Goal: Task Accomplishment & Management: Manage account settings

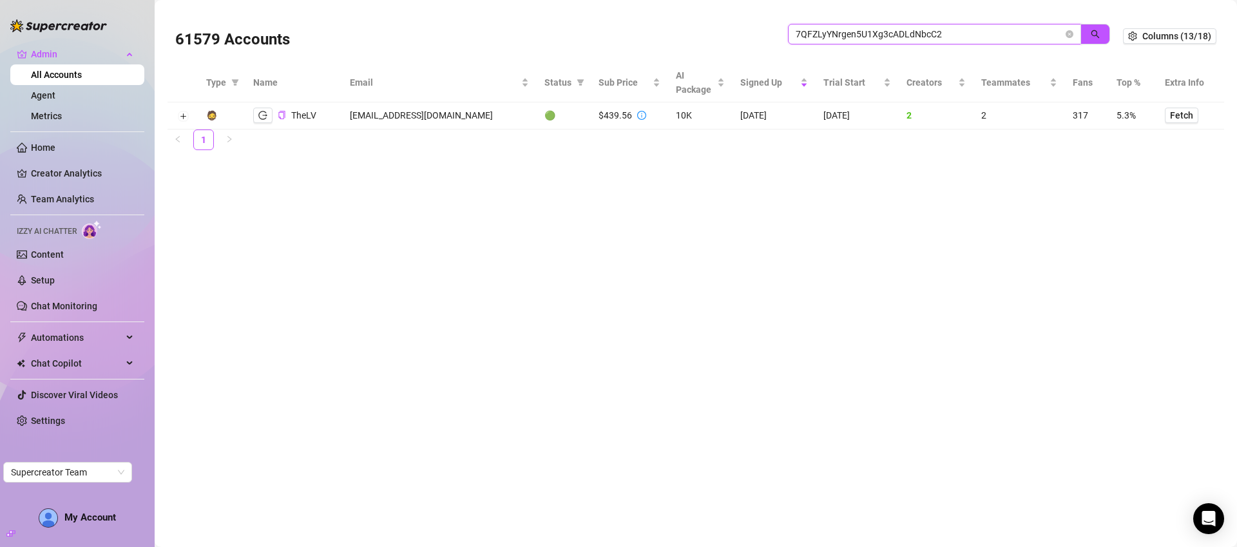
click at [941, 38] on input "7QFZLyYNrgen5U1Xg3cADLdNbcC2" at bounding box center [929, 34] width 267 height 14
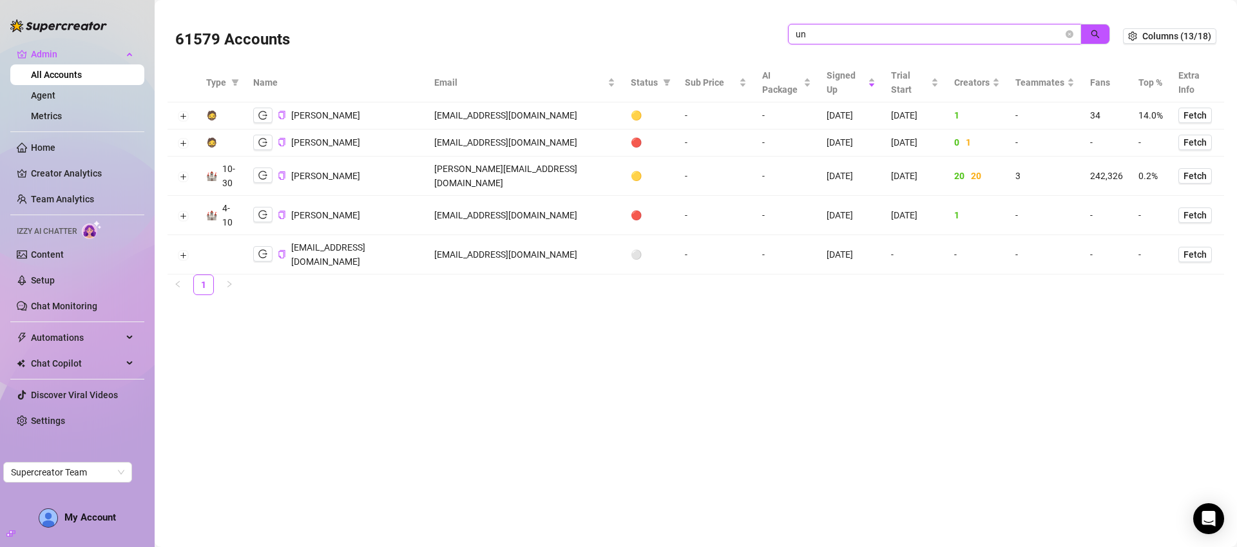
type input "u"
type input "c"
type input "unlok"
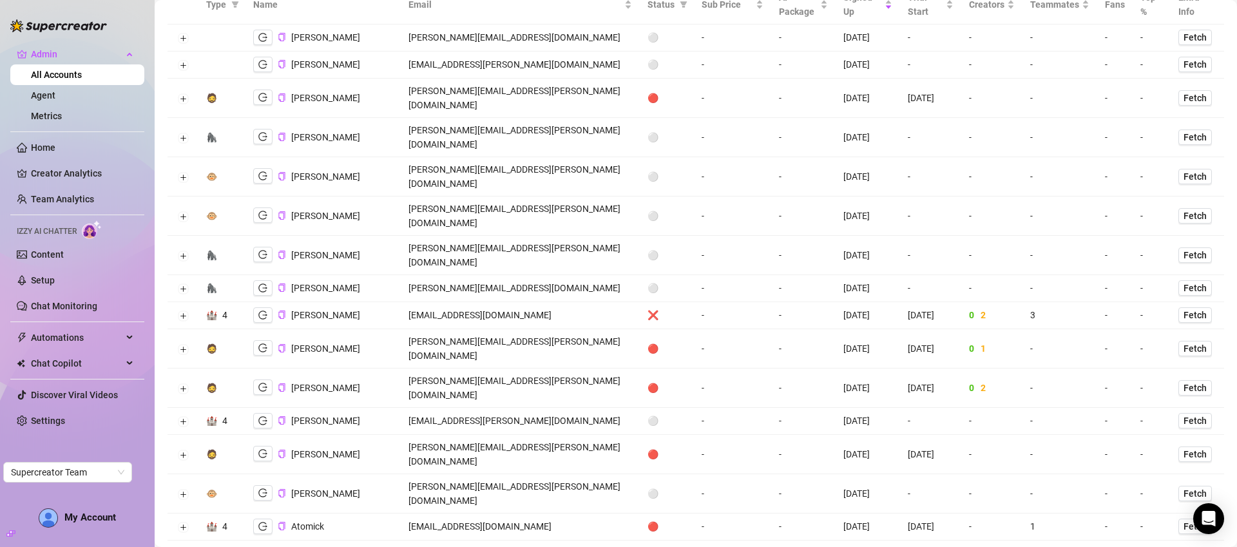
scroll to position [156, 0]
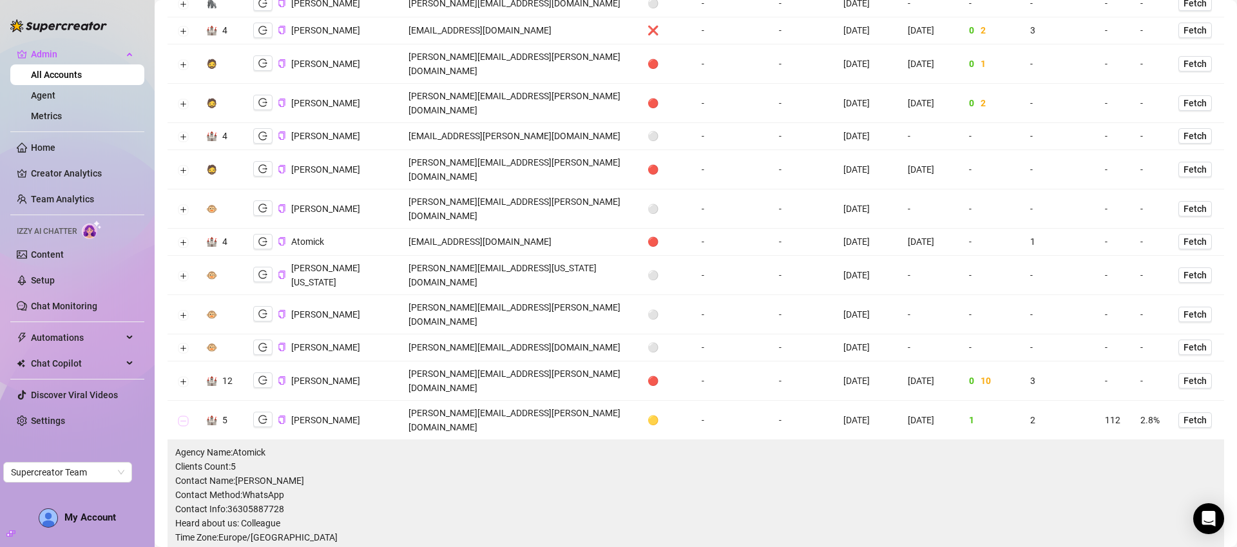
scroll to position [683, 0]
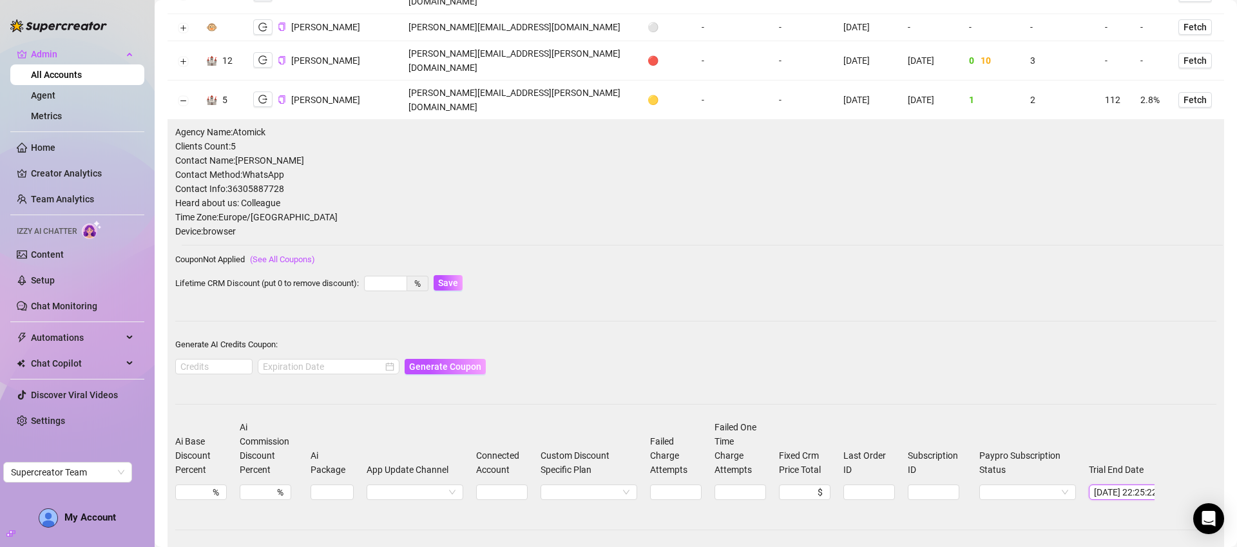
click at [1134, 485] on input "[DATE] 22:25:22" at bounding box center [1125, 492] width 62 height 14
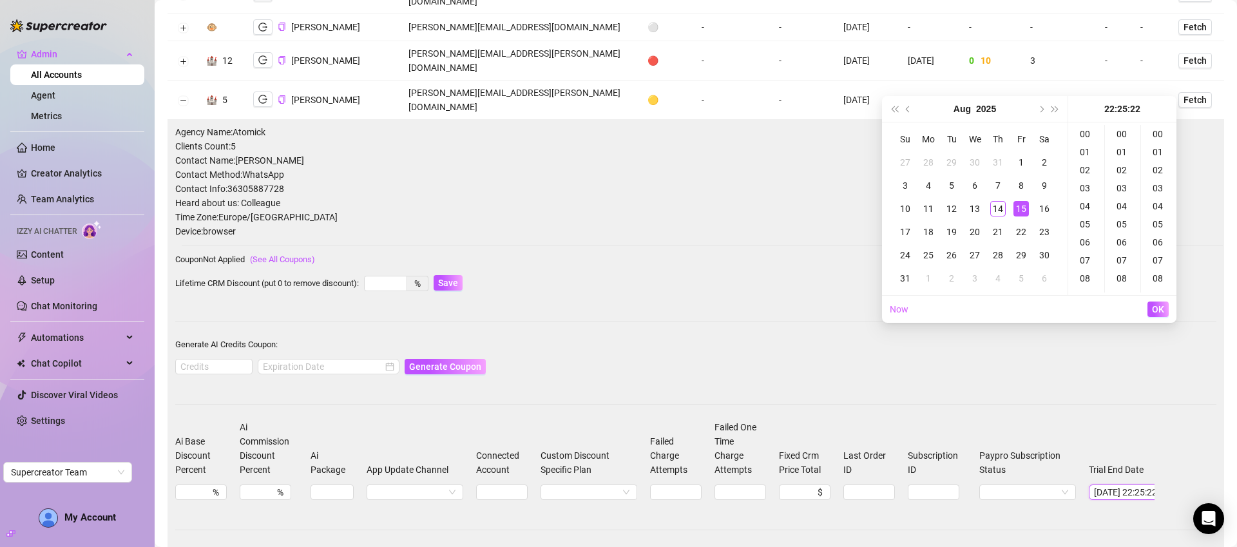
scroll to position [397, 0]
click at [904, 282] on div "31" at bounding box center [904, 278] width 15 height 15
type input "[DATE] 22:25:22"
click at [1163, 304] on span "OK" at bounding box center [1158, 309] width 12 height 10
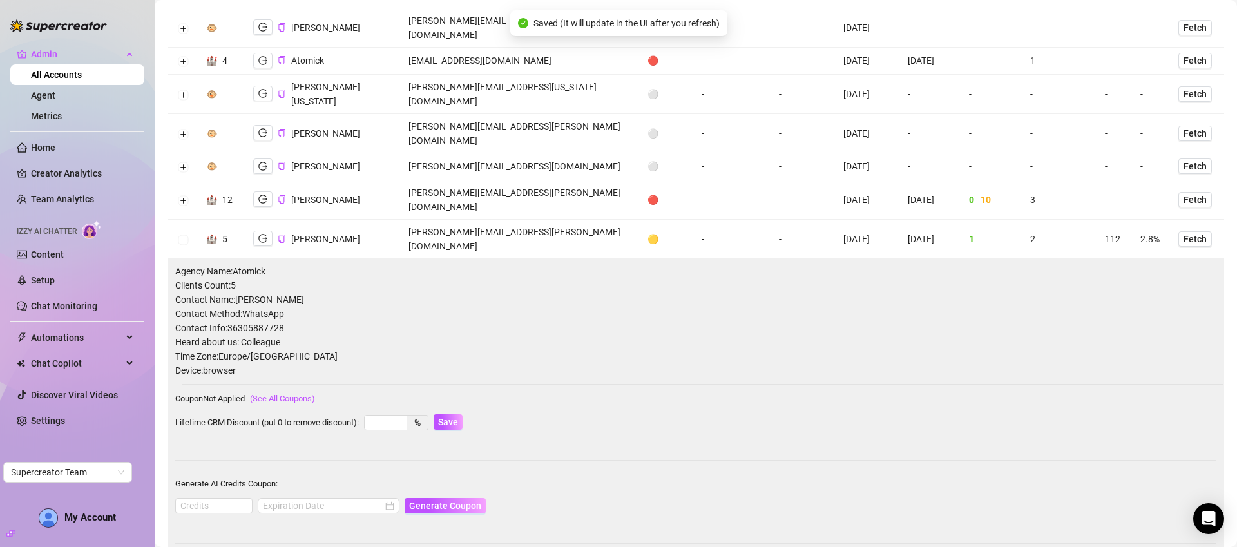
scroll to position [542, 0]
click at [184, 236] on button "Collapse row" at bounding box center [183, 241] width 10 height 10
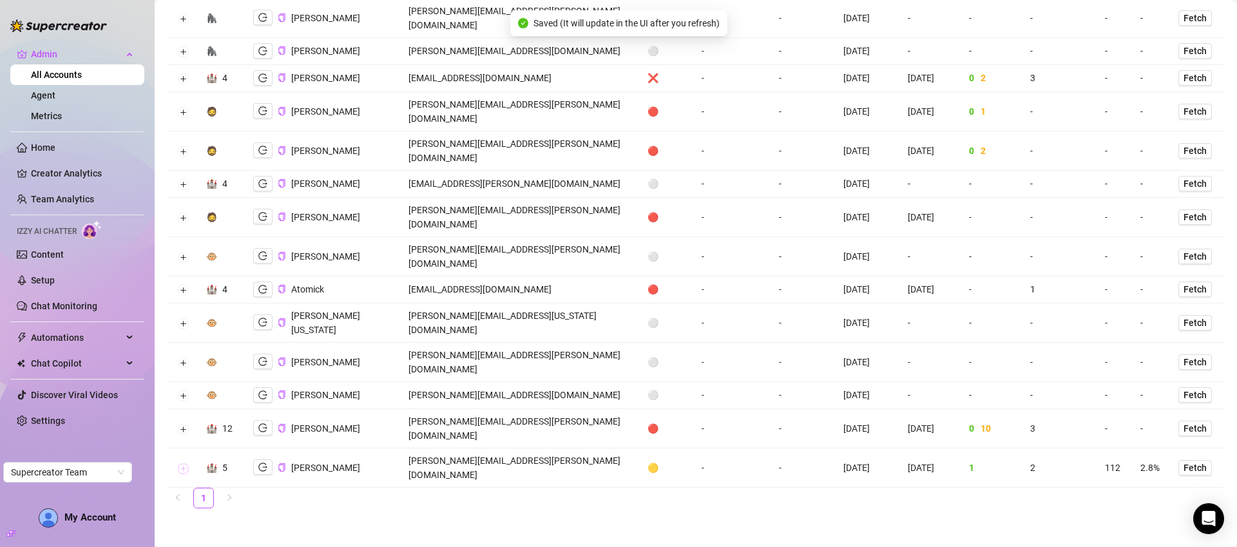
scroll to position [156, 0]
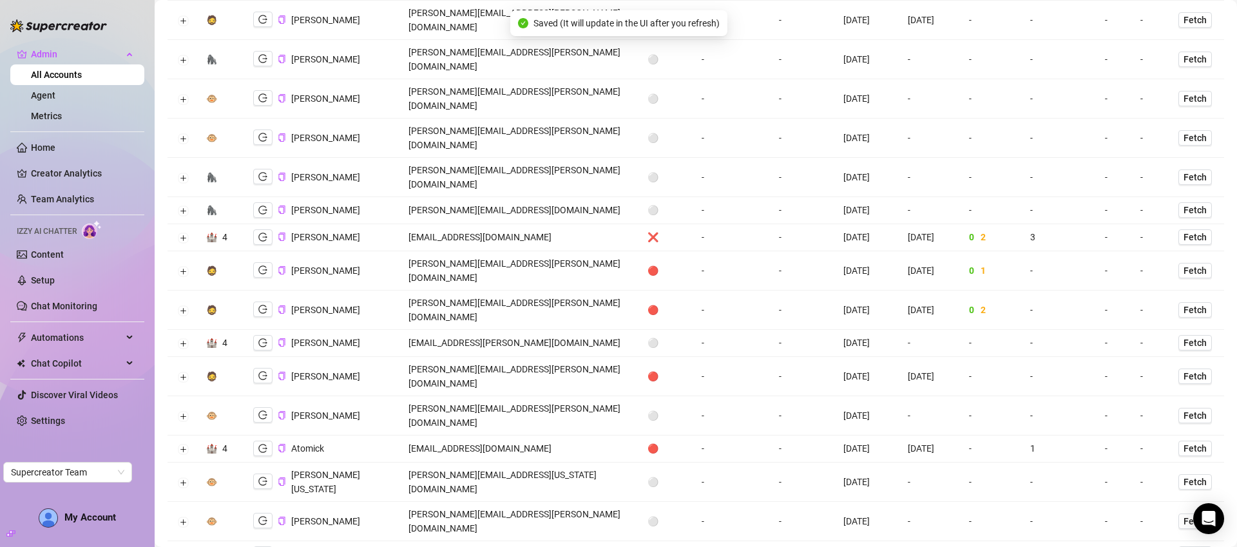
copy td "[PERSON_NAME][EMAIL_ADDRESS][PERSON_NAME][DOMAIN_NAME]"
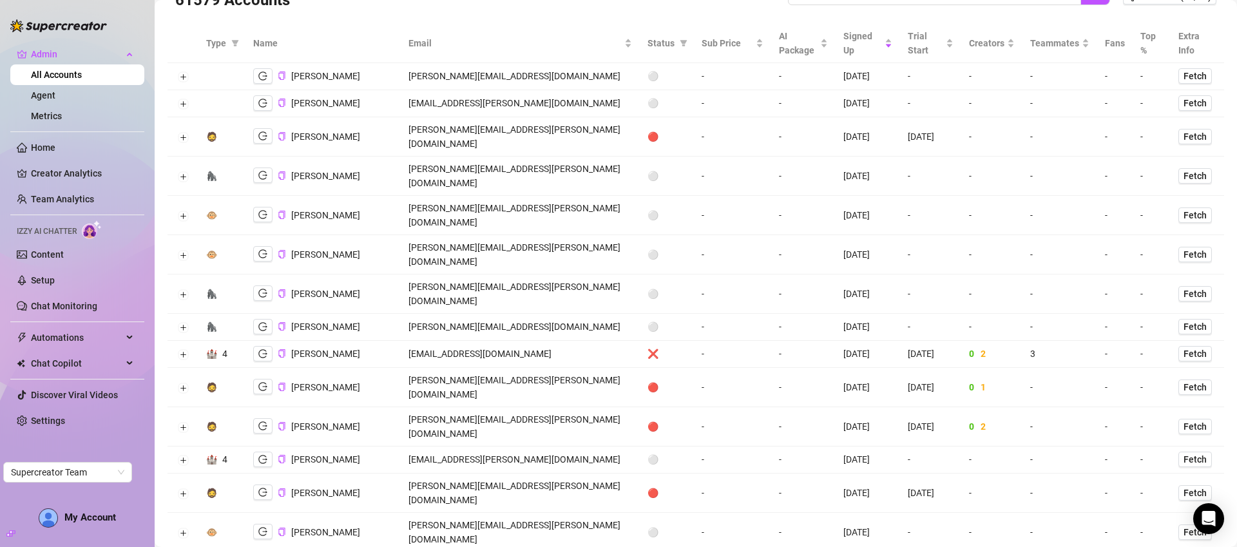
scroll to position [0, 0]
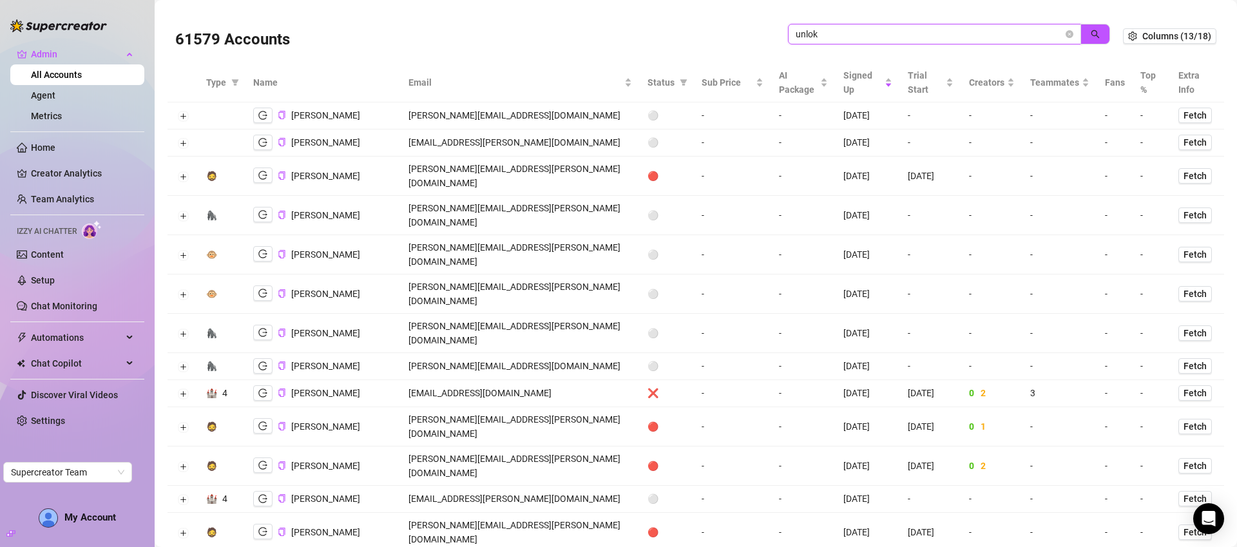
click at [879, 35] on input "unlok" at bounding box center [929, 34] width 267 height 14
paste input "[EMAIL_ADDRESS][DOMAIN_NAME]"
type input "[EMAIL_ADDRESS][DOMAIN_NAME]"
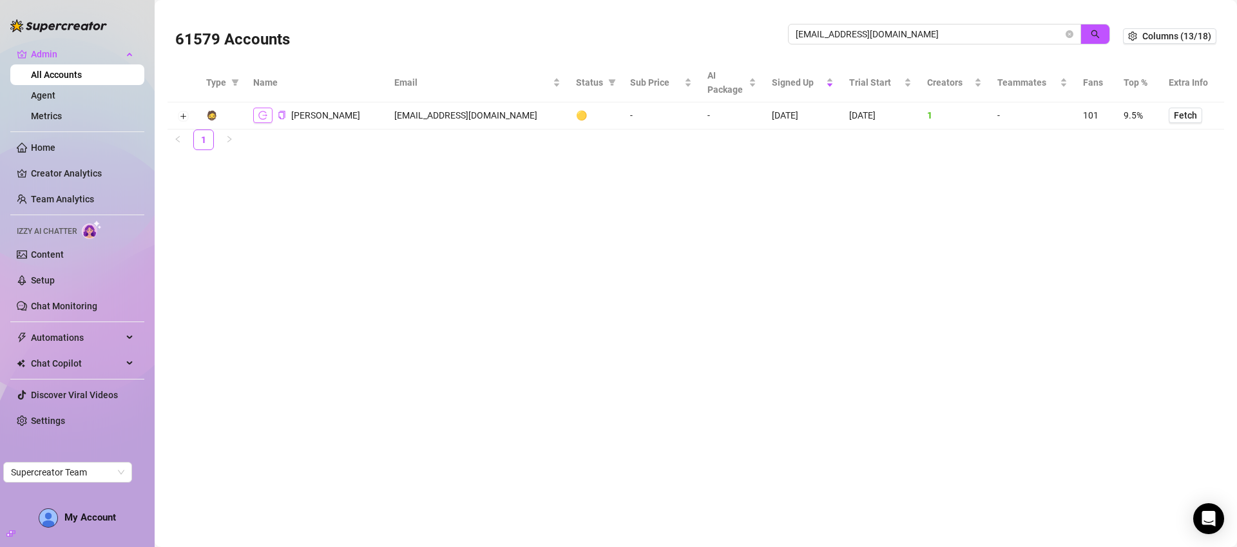
click at [268, 115] on button "button" at bounding box center [262, 115] width 19 height 15
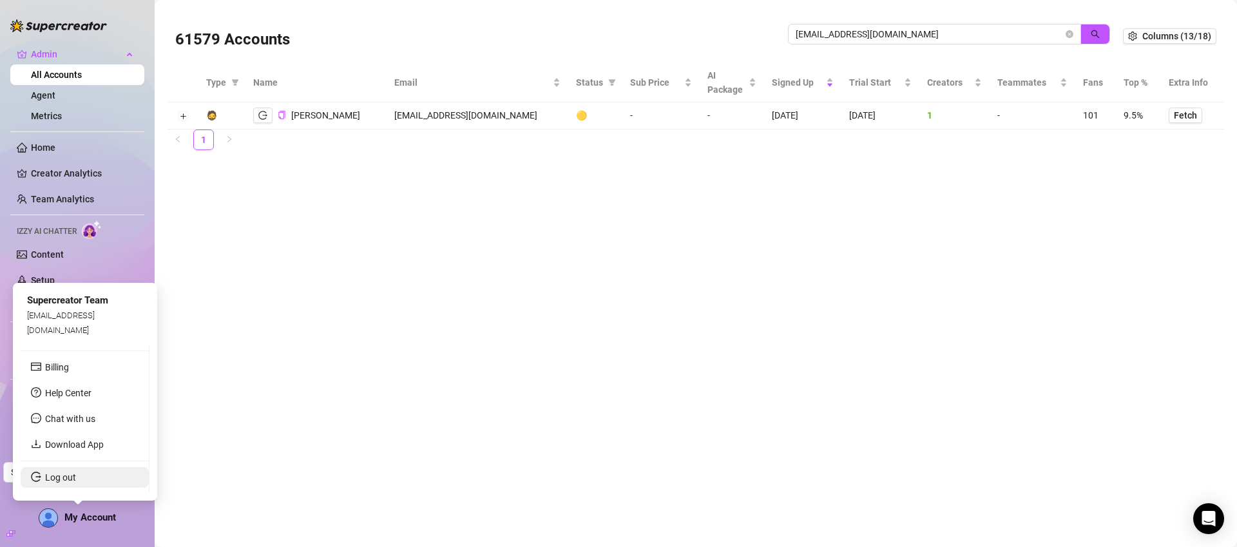
click at [76, 475] on link "Log out" at bounding box center [60, 477] width 31 height 10
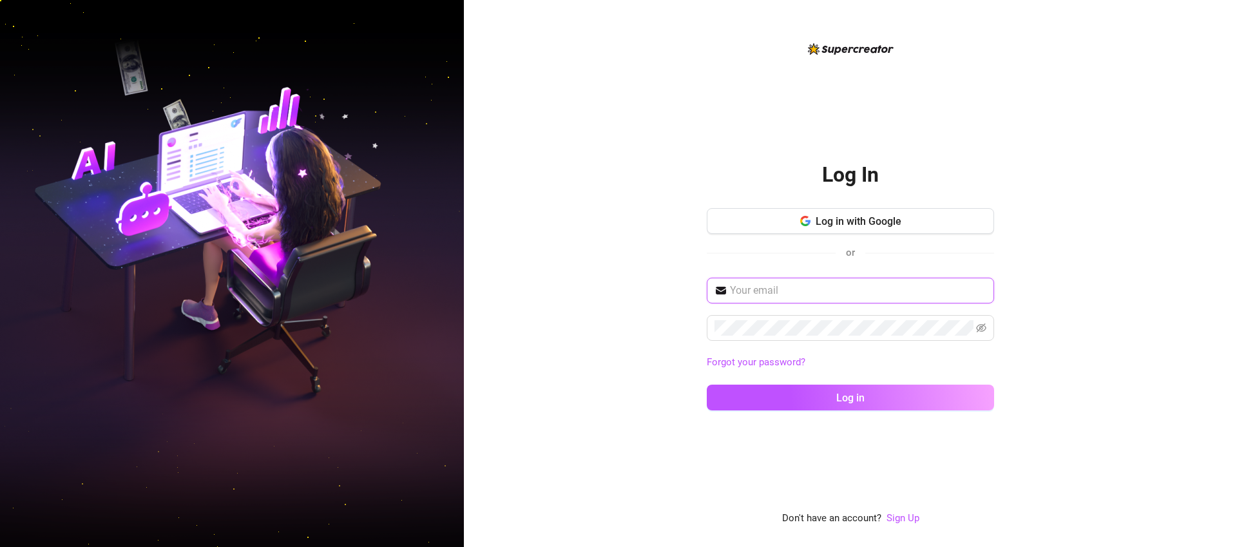
type input "[EMAIL_ADDRESS][DOMAIN_NAME]"
click at [861, 222] on span "Log in with Google" at bounding box center [859, 221] width 86 height 12
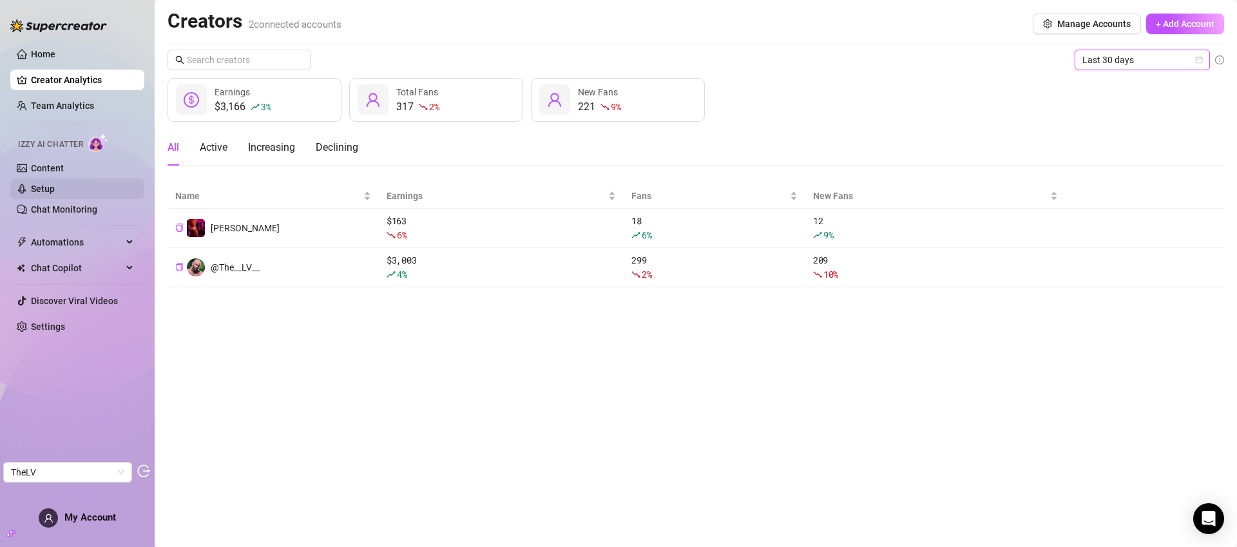
click at [55, 192] on link "Setup" at bounding box center [43, 189] width 24 height 10
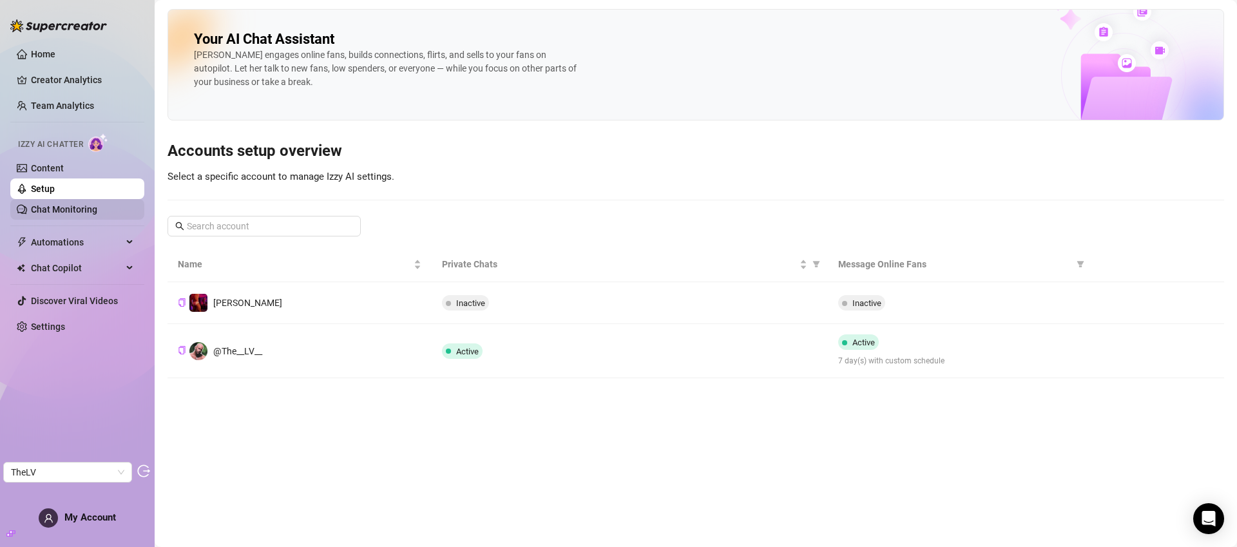
click at [80, 212] on link "Chat Monitoring" at bounding box center [64, 209] width 66 height 10
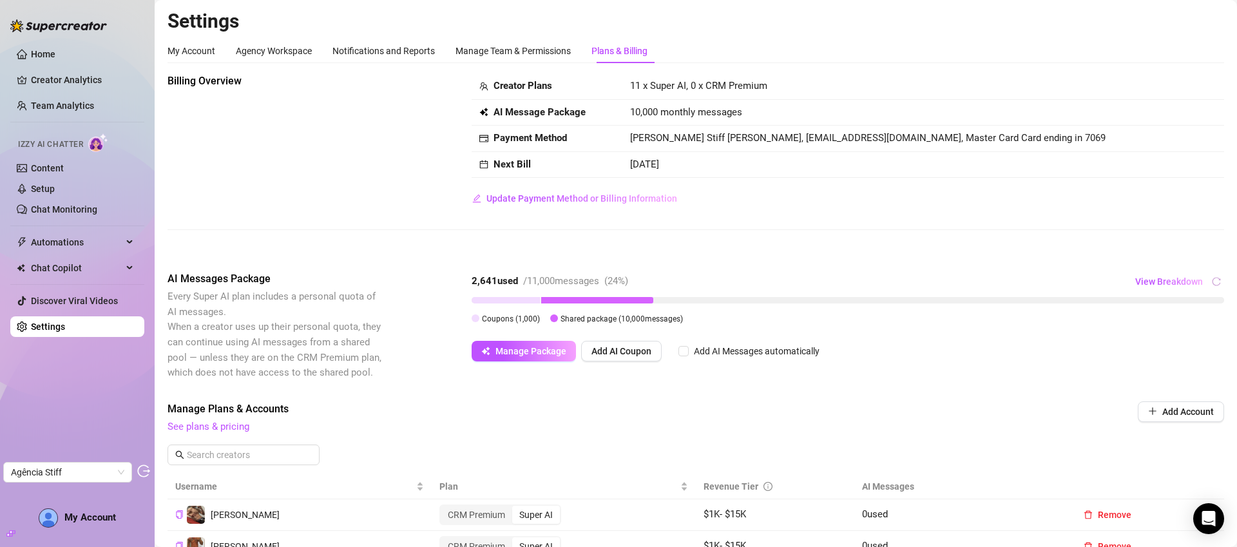
scroll to position [703, 0]
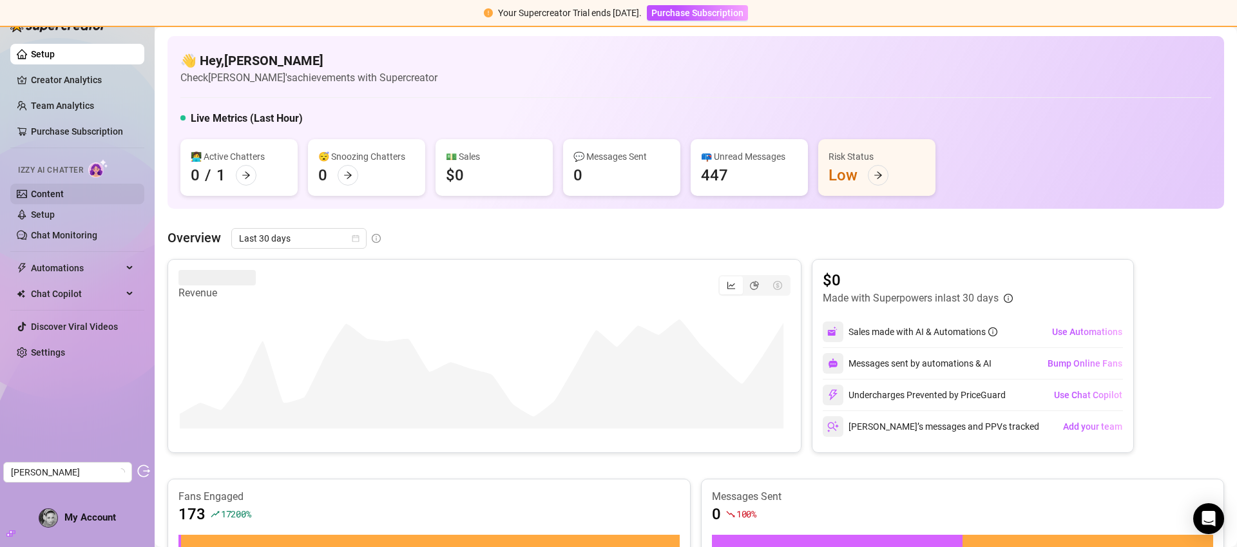
click at [64, 189] on link "Content" at bounding box center [47, 194] width 33 height 10
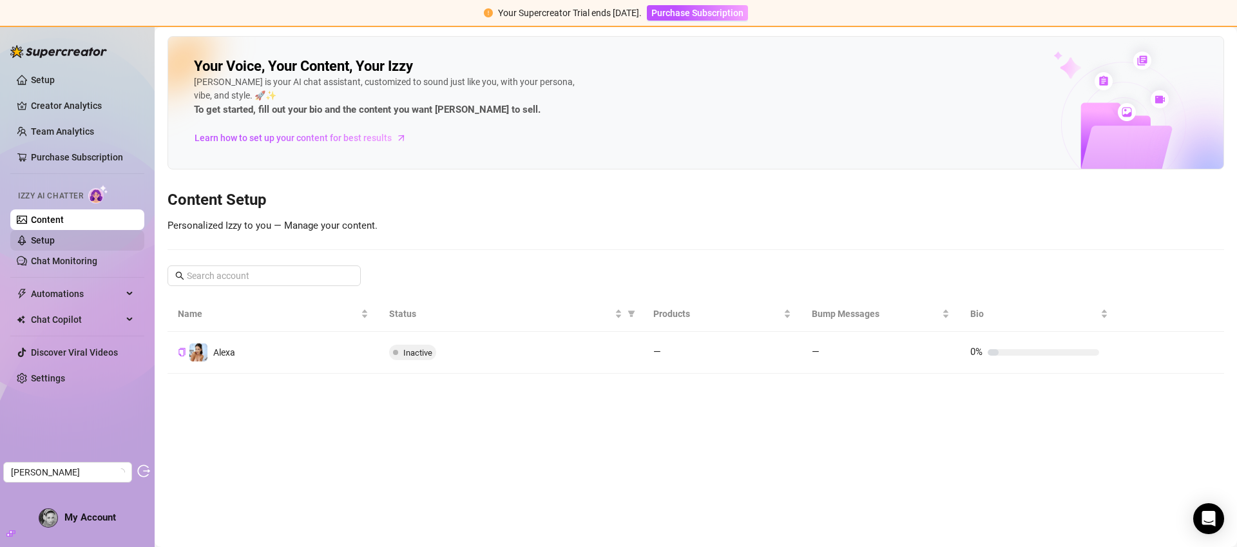
click at [55, 239] on link "Setup" at bounding box center [43, 240] width 24 height 10
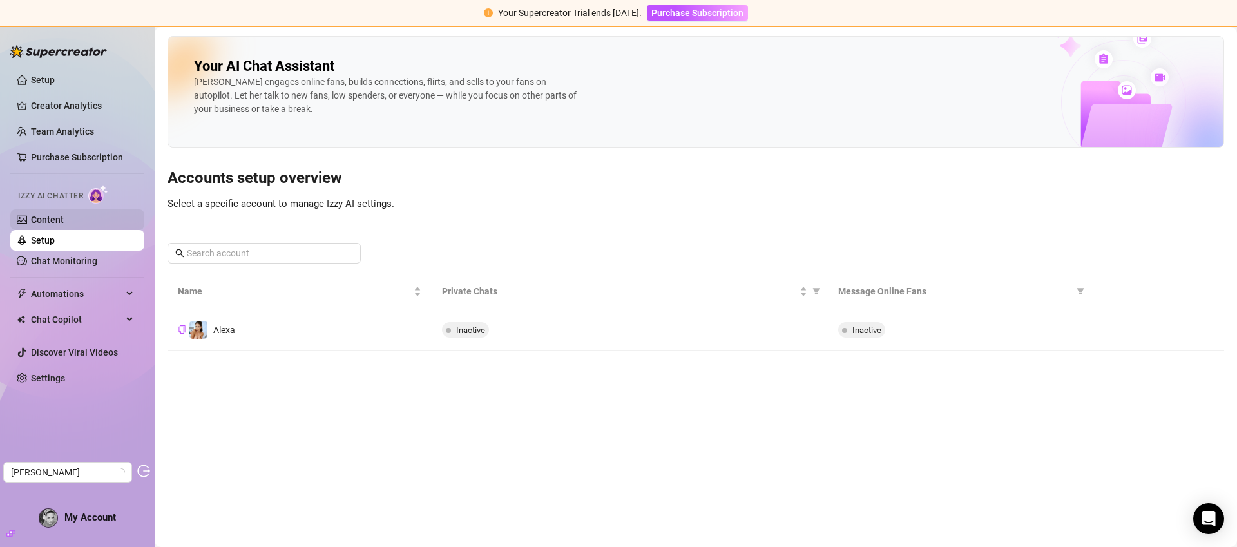
click at [64, 215] on link "Content" at bounding box center [47, 220] width 33 height 10
